Goal: Task Accomplishment & Management: Manage account settings

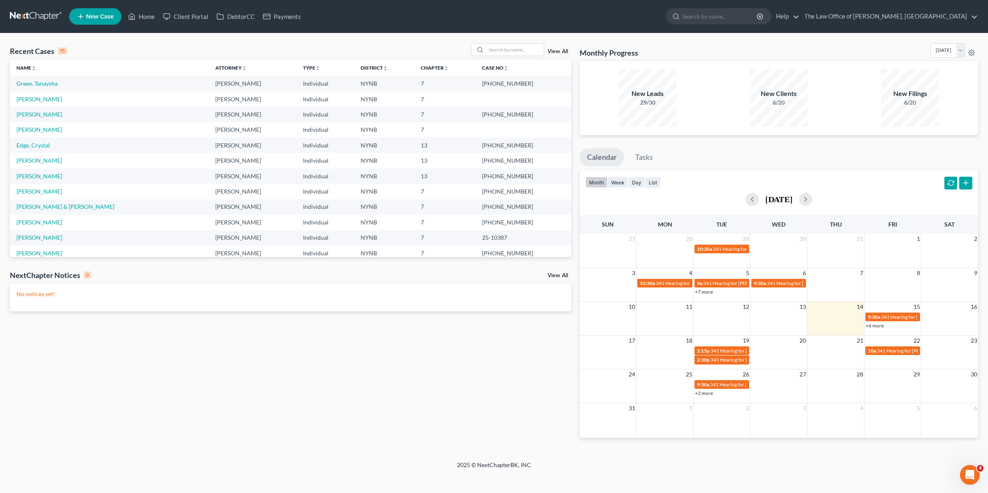
click at [563, 51] on link "View All" at bounding box center [557, 52] width 21 height 6
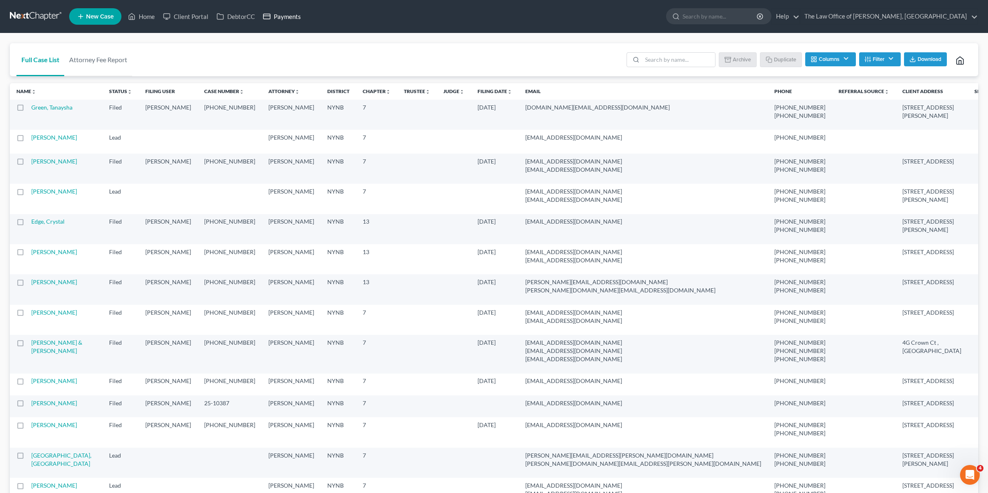
click at [279, 16] on link "Payments" at bounding box center [282, 16] width 46 height 15
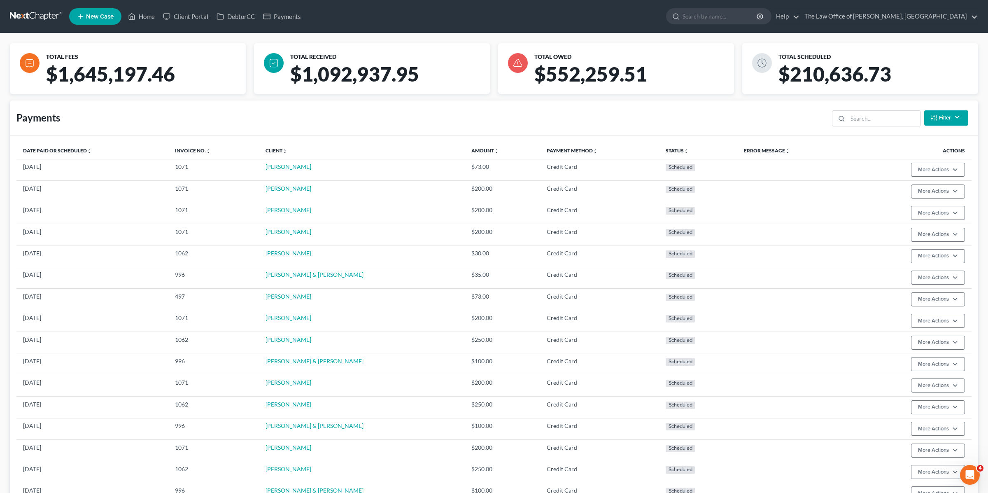
click at [959, 119] on button "Filter" at bounding box center [946, 117] width 44 height 15
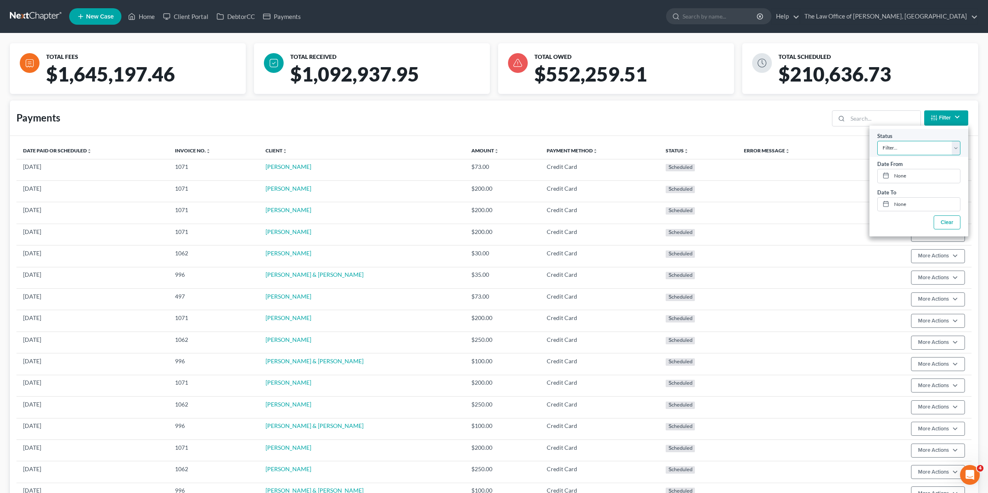
click at [935, 147] on select "Filter... Scheduled Paid Pending Declined Refunded Canceled" at bounding box center [918, 147] width 83 height 14
select select "2"
click at [877, 140] on select "Filter... Scheduled Paid Pending Declined Refunded Canceled" at bounding box center [918, 147] width 83 height 14
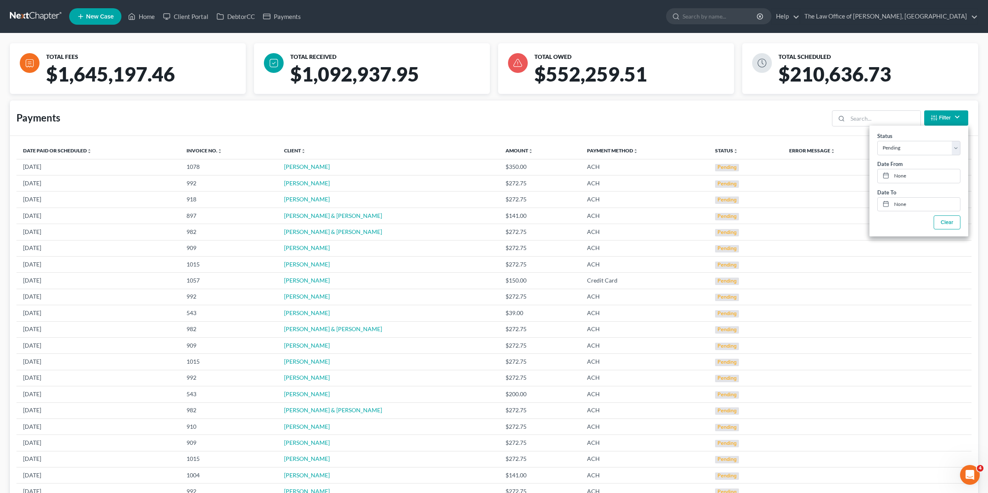
click at [317, 121] on div "Payments Filter Status Filter... Scheduled Paid Pending Declined Refunded Cance…" at bounding box center [494, 117] width 968 height 35
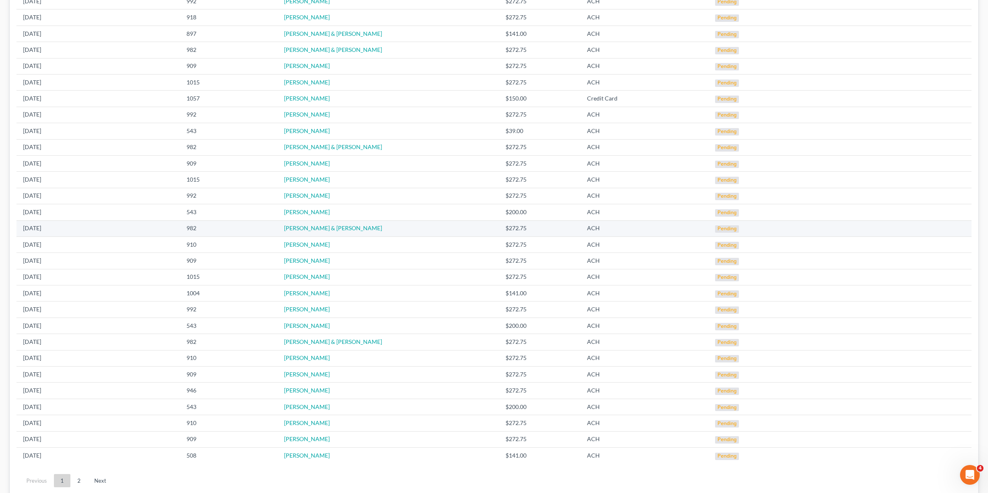
scroll to position [215, 0]
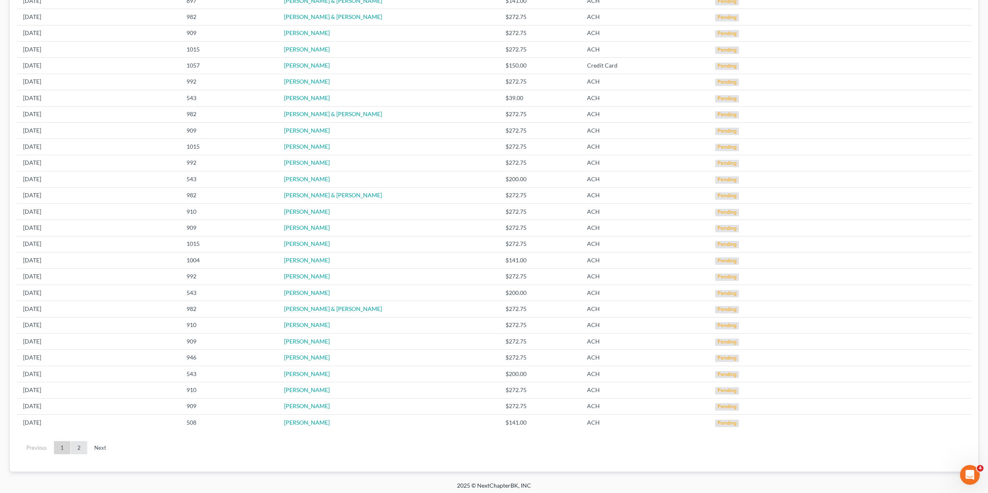
click at [79, 447] on link "2" at bounding box center [79, 447] width 16 height 13
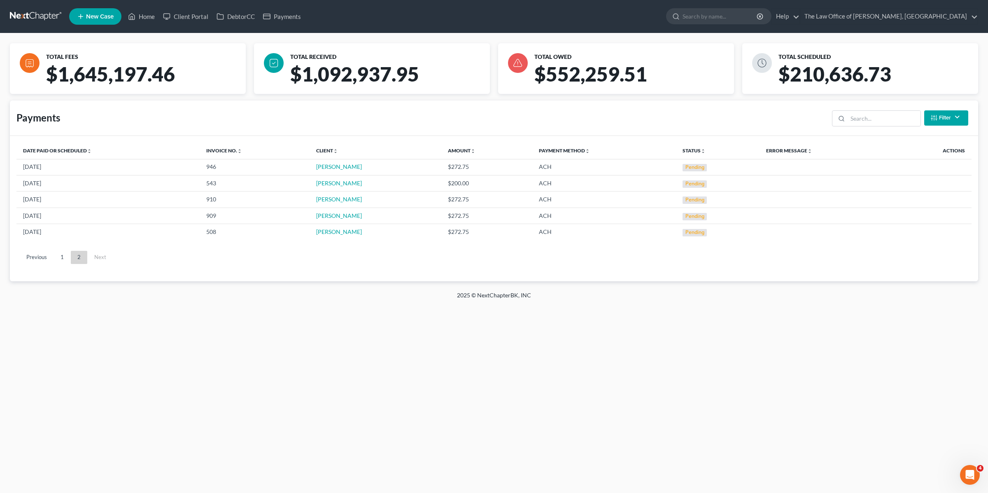
scroll to position [0, 0]
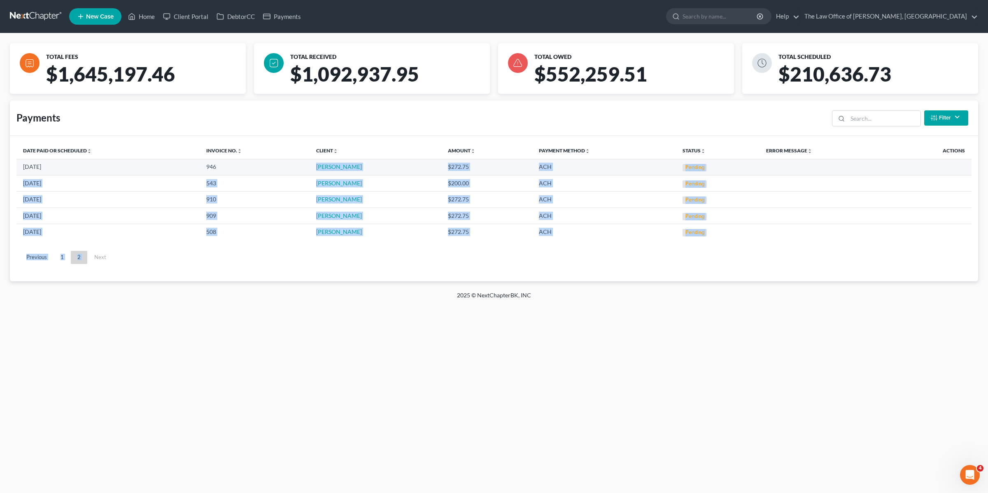
drag, startPoint x: 365, startPoint y: 242, endPoint x: 305, endPoint y: 163, distance: 99.6
click at [305, 163] on div "Date Paid or Scheduled unfold_more expand_more expand_less Invoice No. unfold_m…" at bounding box center [493, 208] width 955 height 132
click at [272, 250] on ul "Previous 1 2 Next" at bounding box center [493, 257] width 955 height 21
drag, startPoint x: 16, startPoint y: 161, endPoint x: 733, endPoint y: 239, distance: 720.3
click at [733, 239] on tbody "[DATE] 946 [PERSON_NAME] $272.75 ACH Pending [DATE] 543 [PERSON_NAME] $200.00 A…" at bounding box center [493, 199] width 955 height 81
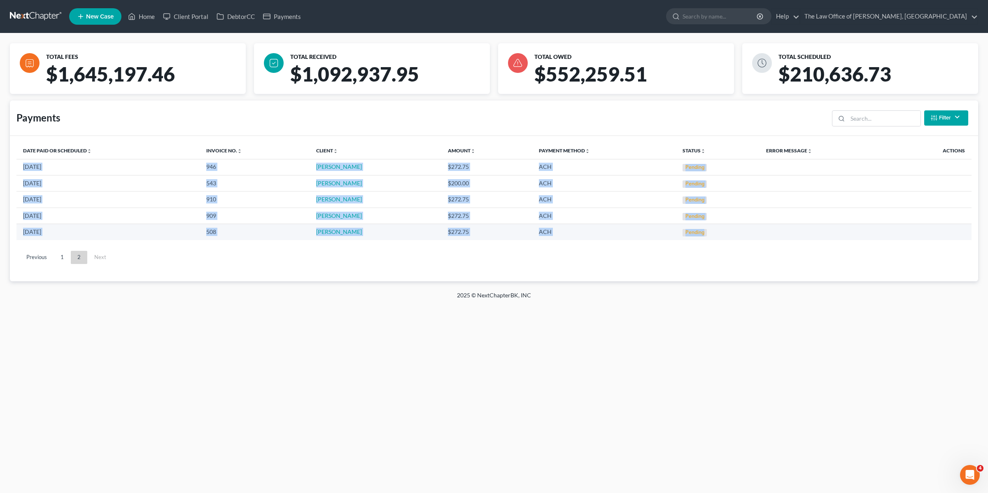
copy tbody "[DATE] 946 [PERSON_NAME] $272.75 ACH Pending [DATE] 543 [PERSON_NAME] $200.00 A…"
click at [63, 258] on link "1" at bounding box center [62, 257] width 16 height 13
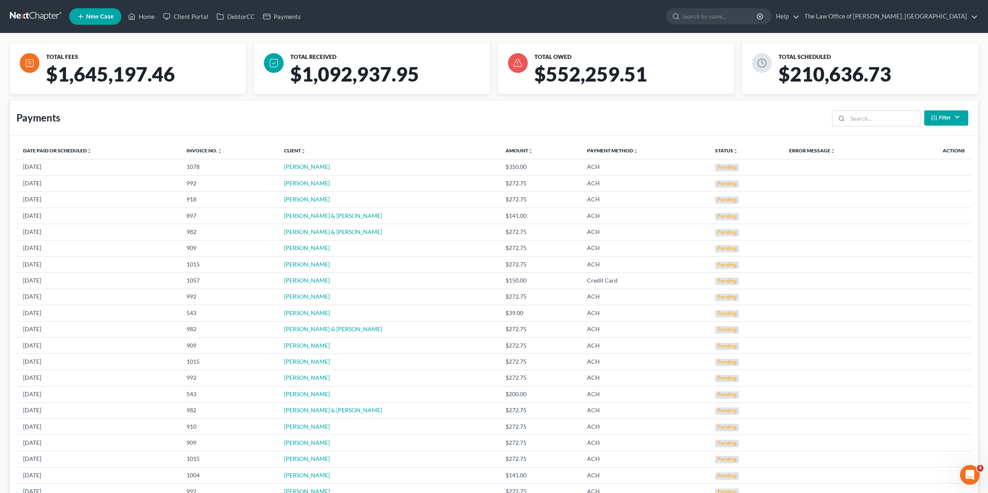
scroll to position [215, 0]
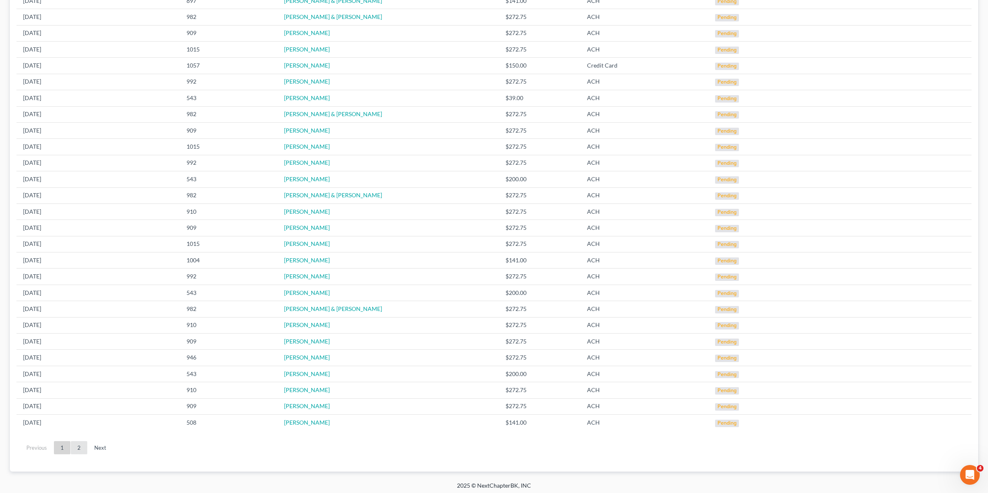
click at [80, 442] on link "2" at bounding box center [79, 447] width 16 height 13
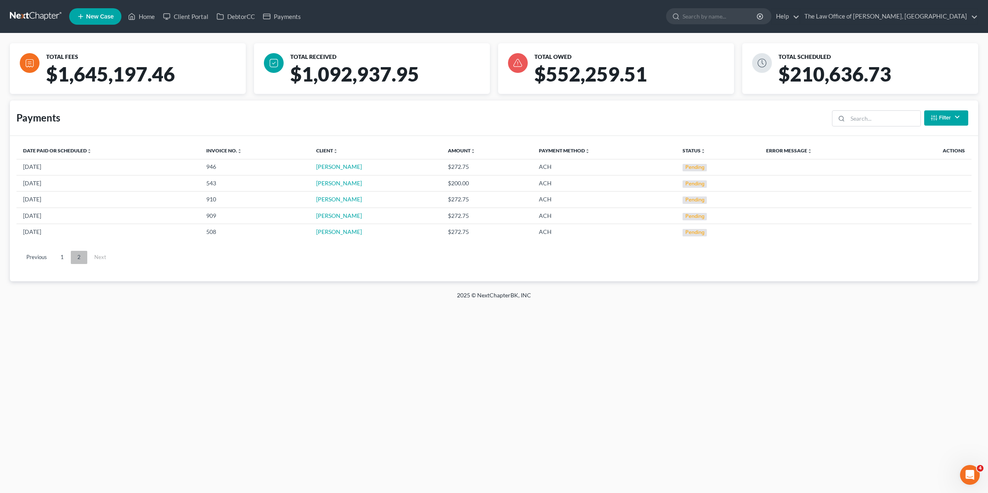
scroll to position [0, 0]
click at [62, 254] on link "1" at bounding box center [62, 257] width 16 height 13
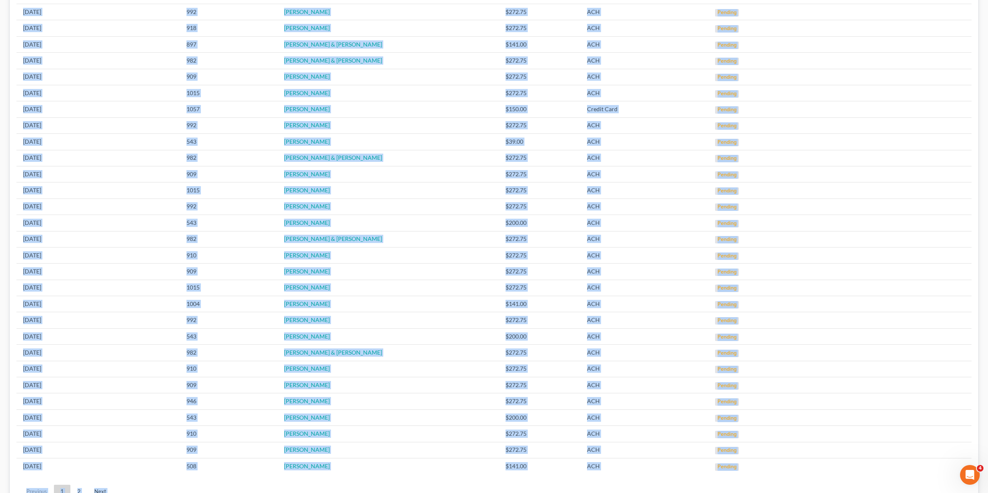
scroll to position [215, 0]
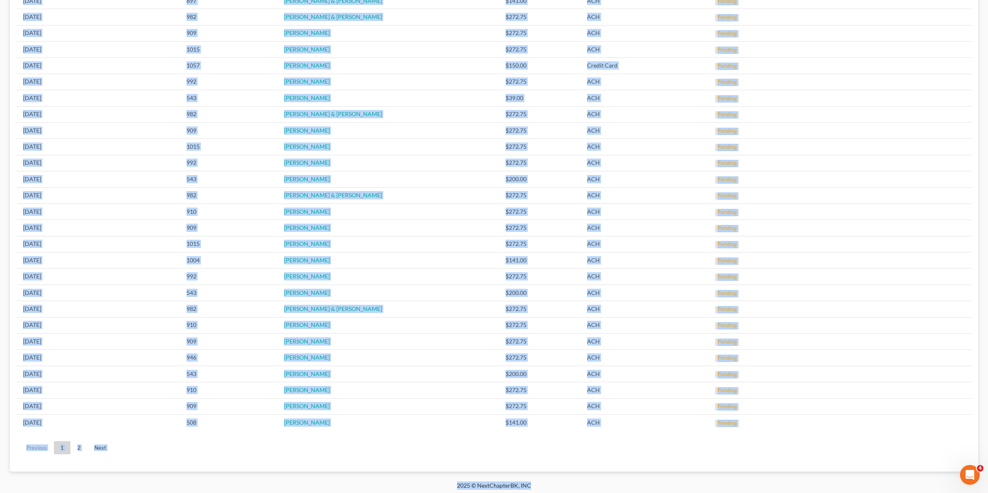
drag, startPoint x: 12, startPoint y: 144, endPoint x: 658, endPoint y: 493, distance: 733.7
click at [658, 492] on div "Home New Case Client Portal DebtorCC Payments The Law Office of [PERSON_NAME], …" at bounding box center [494, 140] width 988 height 711
click at [642, 442] on ul "Previous 1 2 Next" at bounding box center [493, 447] width 955 height 21
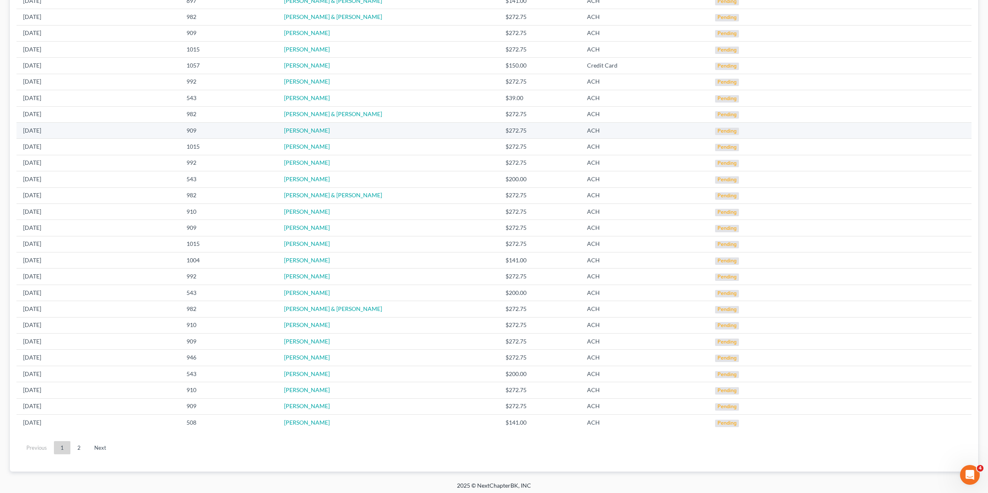
drag, startPoint x: 757, startPoint y: 430, endPoint x: 88, endPoint y: 128, distance: 733.9
click at [47, 31] on div "Date Paid or Scheduled unfold_more expand_more expand_less Invoice No. unfold_m…" at bounding box center [493, 197] width 955 height 538
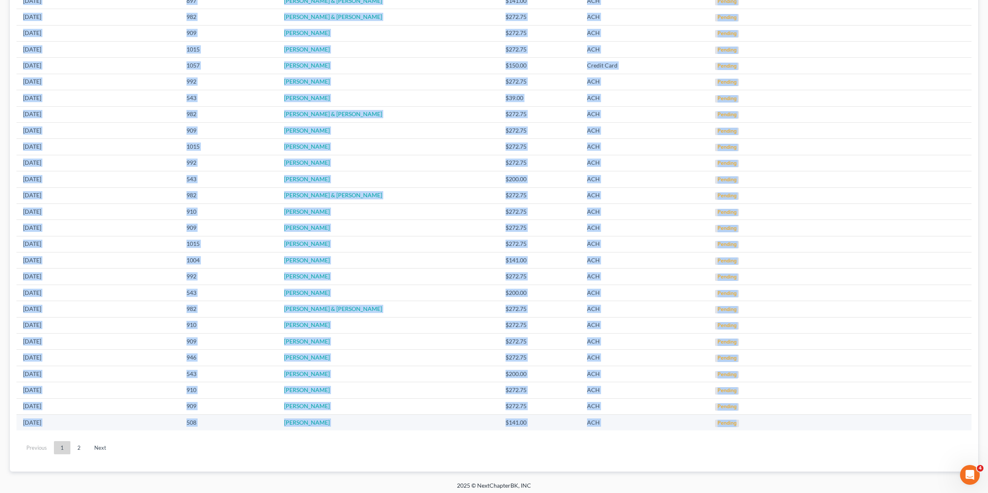
drag, startPoint x: 26, startPoint y: 148, endPoint x: 748, endPoint y: 424, distance: 772.4
click at [748, 424] on table "Date Paid or Scheduled unfold_more expand_more expand_less Invoice No. unfold_m…" at bounding box center [493, 179] width 955 height 503
copy table "Date Paid or Scheduled unfold_more expand_more expand_less Invoice No. unfold_m…"
